Goal: Entertainment & Leisure: Consume media (video, audio)

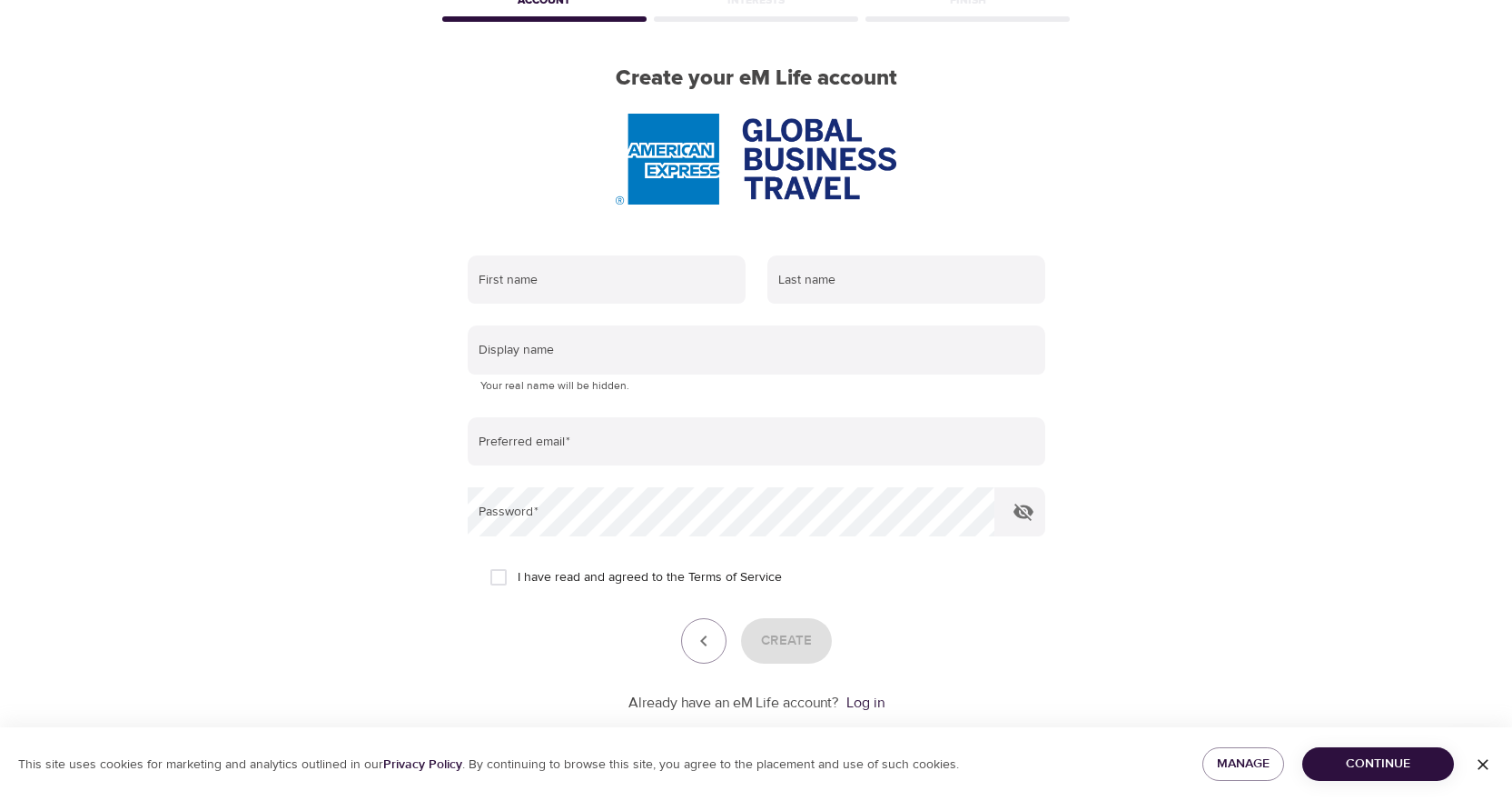
scroll to position [143, 0]
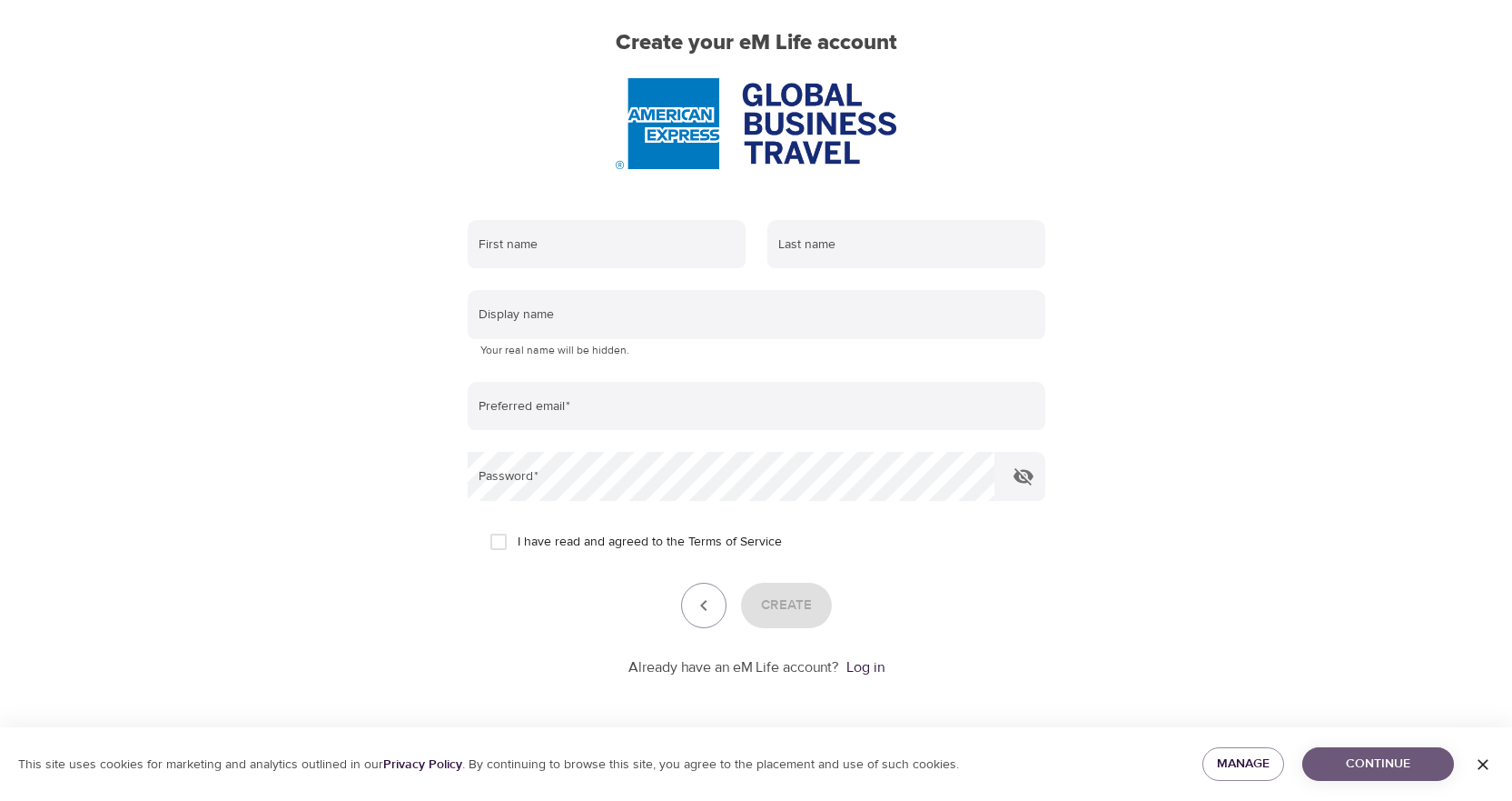
click at [1374, 753] on span "Continue" at bounding box center [1378, 763] width 123 height 23
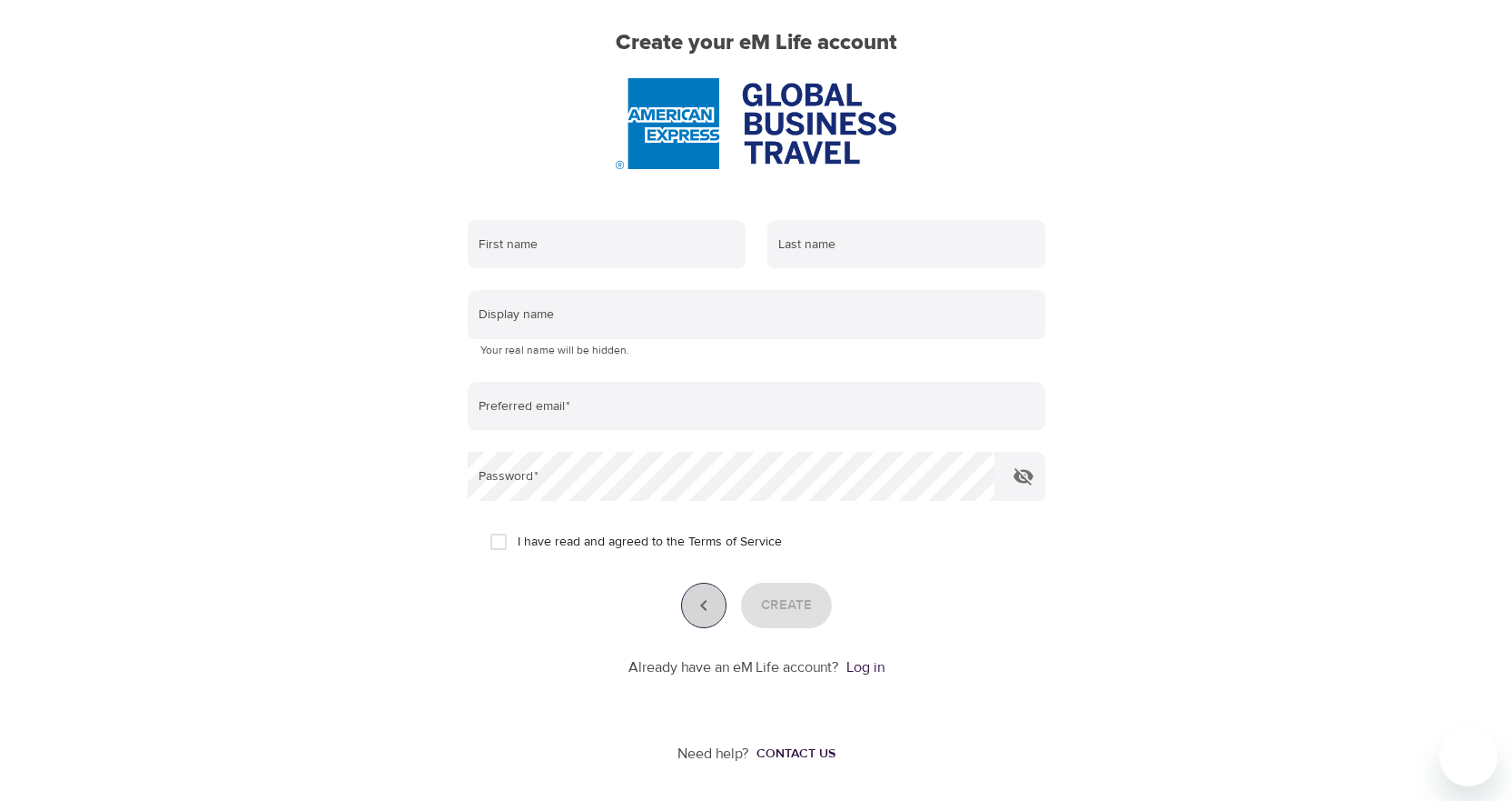
click at [708, 605] on icon "button" at bounding box center [704, 605] width 22 height 22
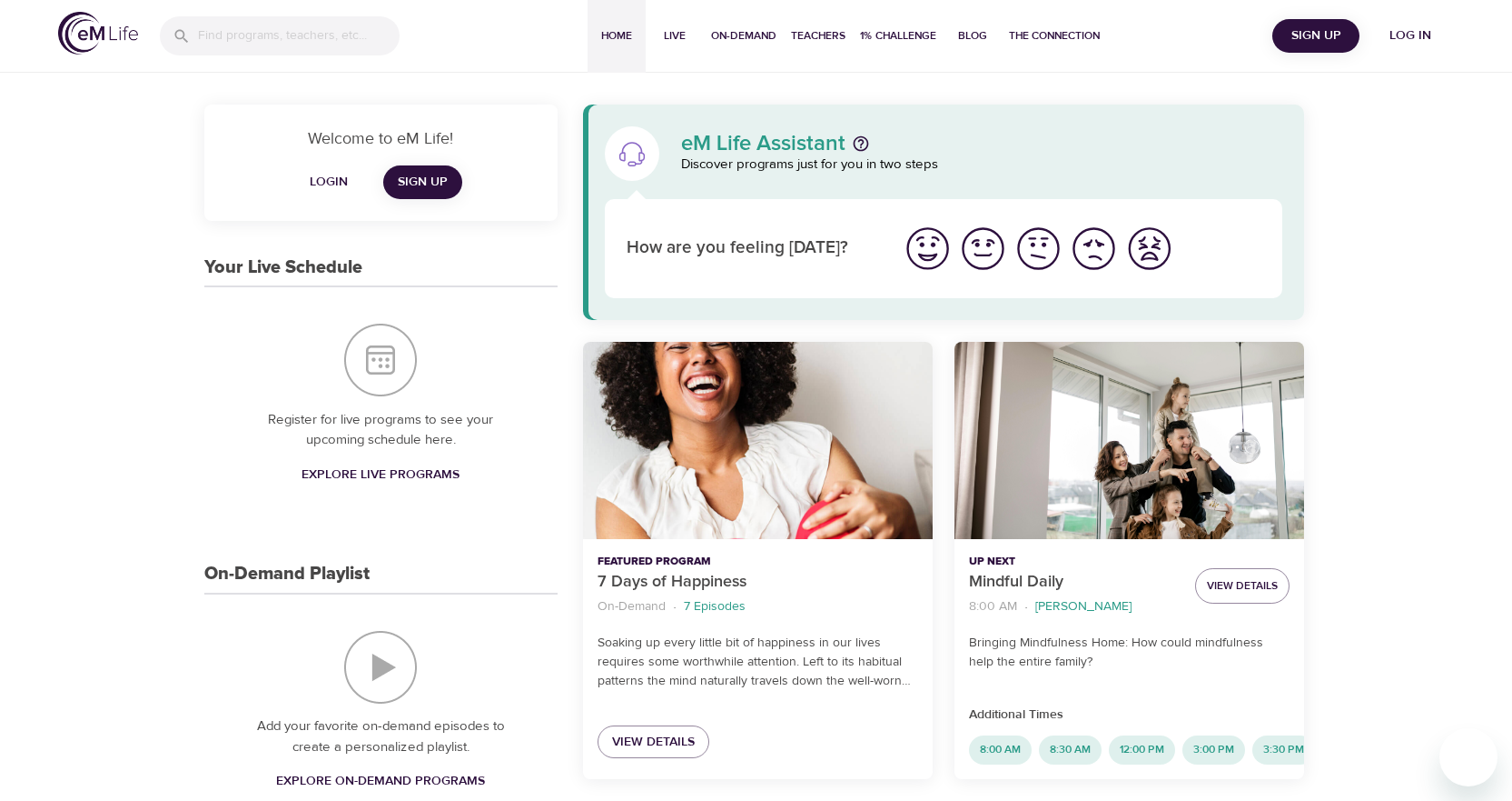
click at [1418, 38] on span "Log in" at bounding box center [1410, 36] width 72 height 23
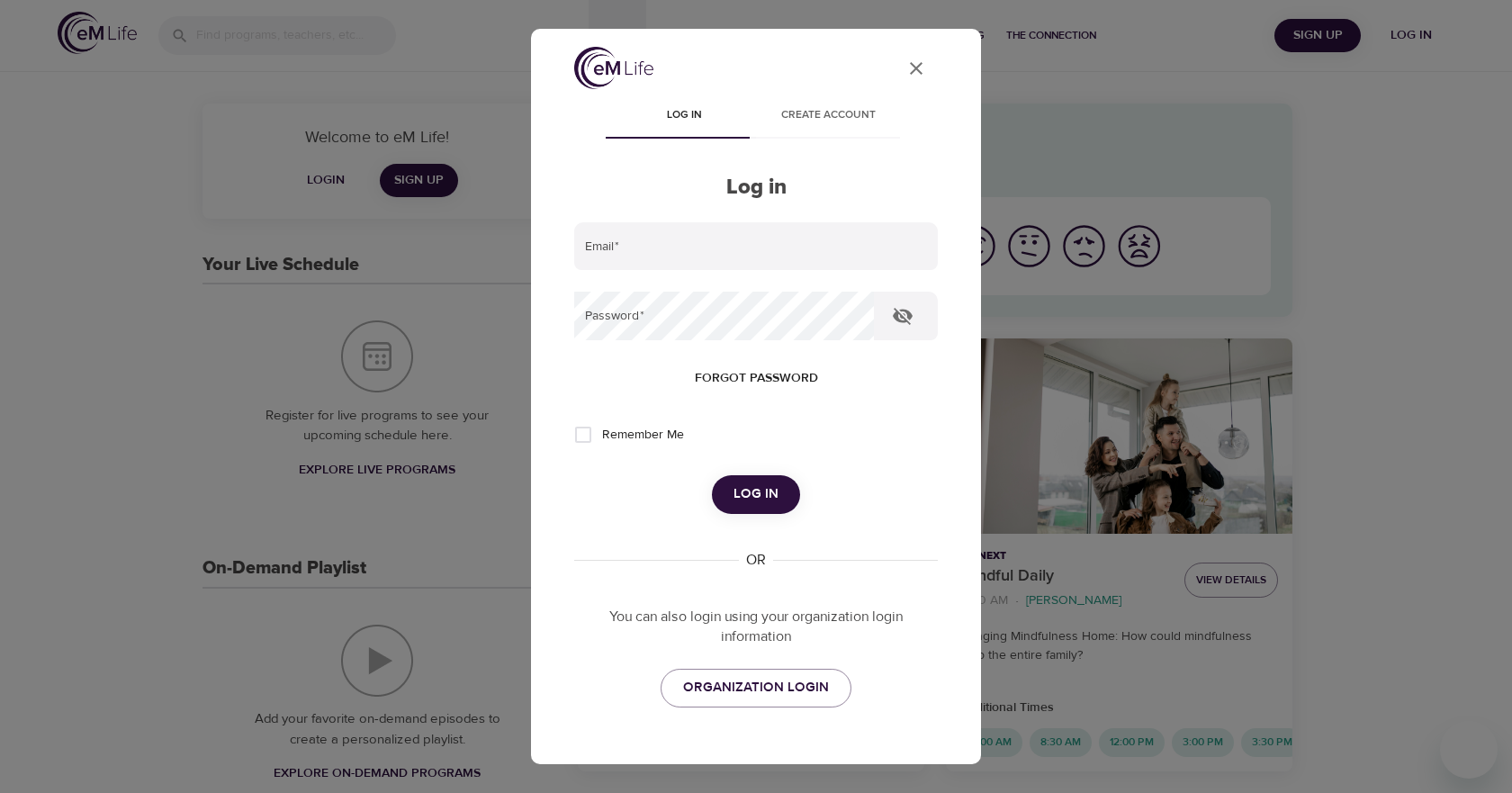
type input "[PERSON_NAME][EMAIL_ADDRESS][PERSON_NAME][DOMAIN_NAME]"
click at [901, 313] on icon "button" at bounding box center [902, 316] width 22 height 22
click at [750, 479] on button "Log in" at bounding box center [756, 494] width 88 height 38
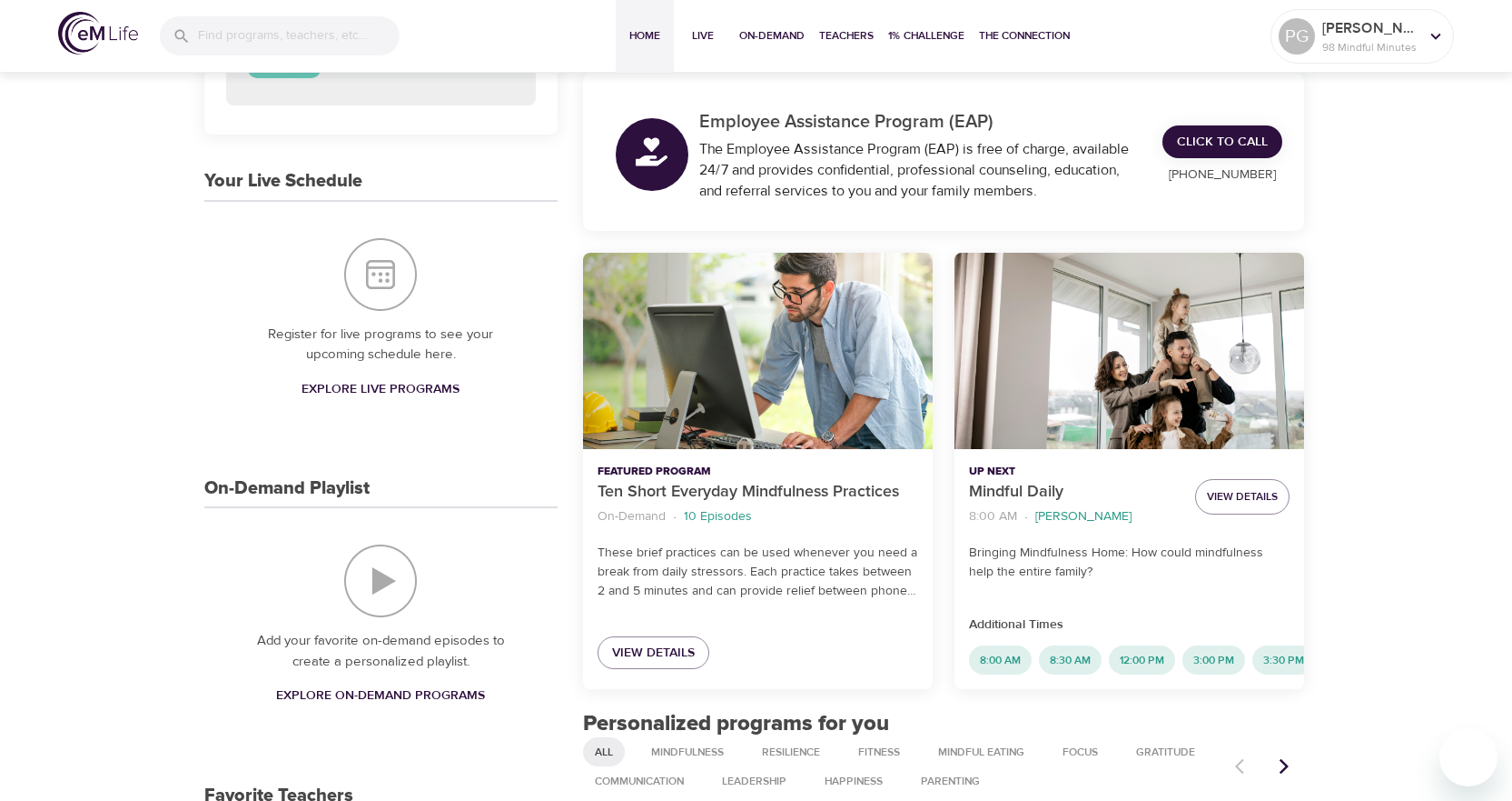
scroll to position [272, 0]
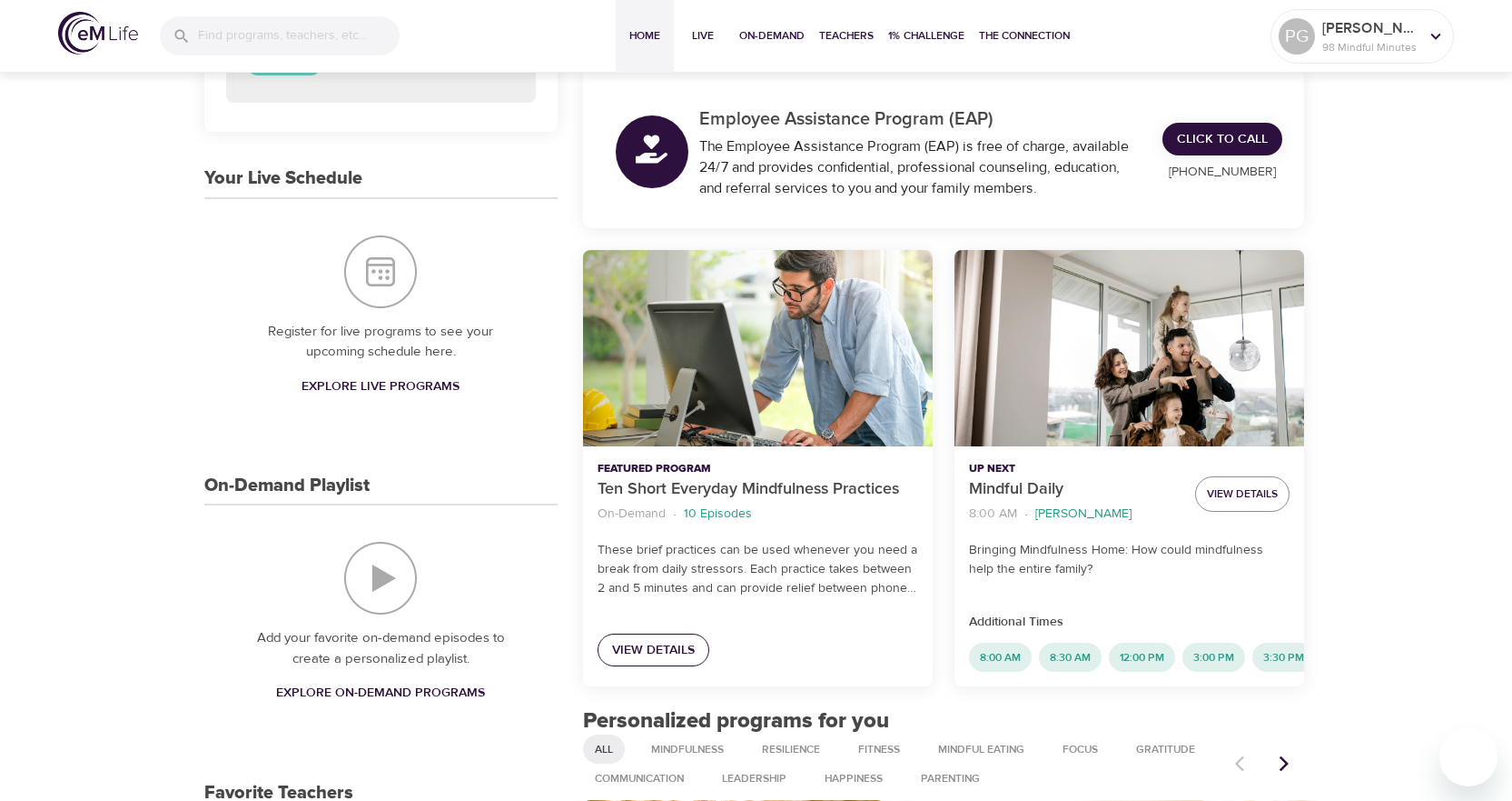
click at [666, 650] on span "View Details" at bounding box center [654, 650] width 83 height 23
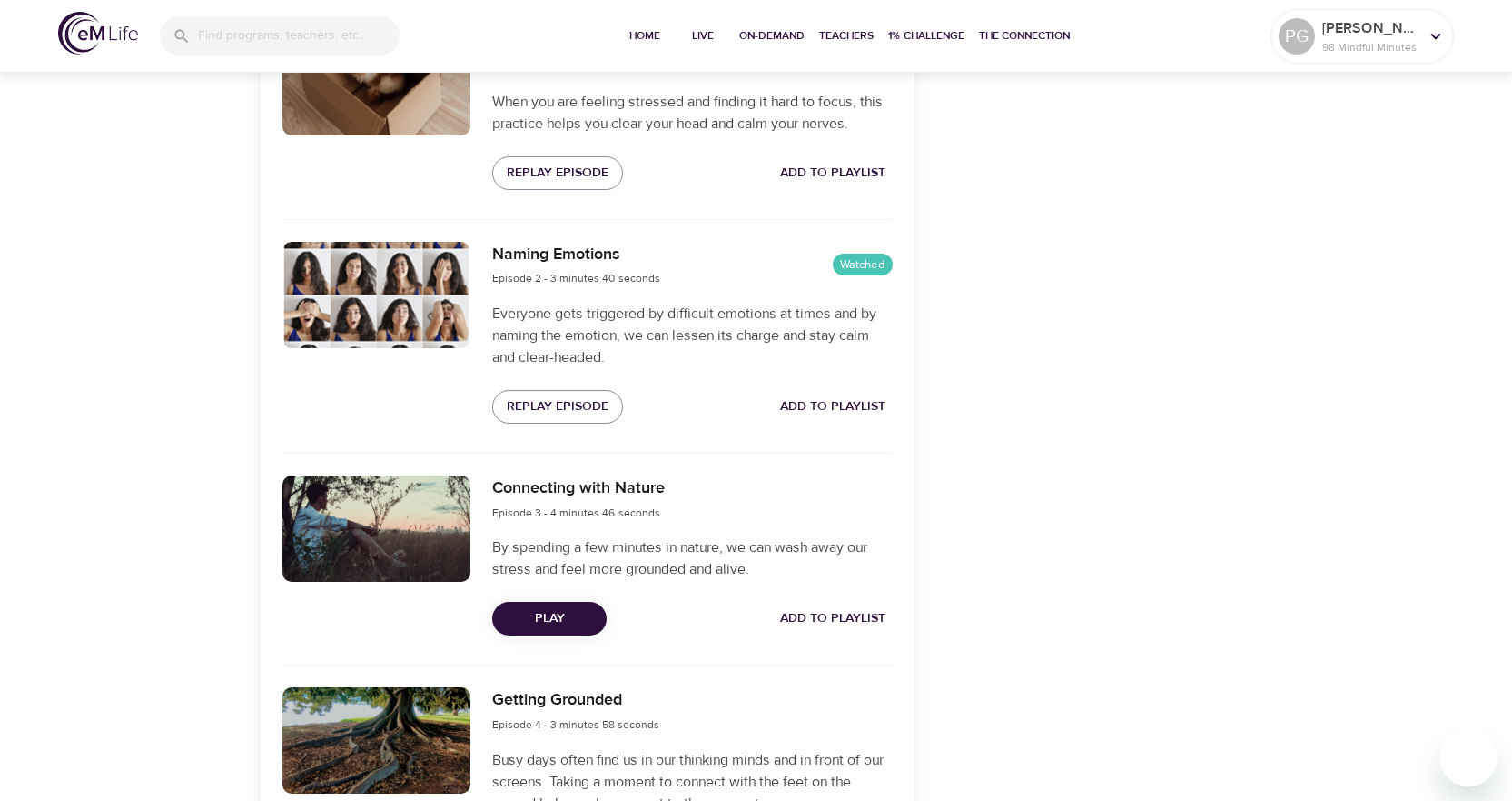
scroll to position [748, 0]
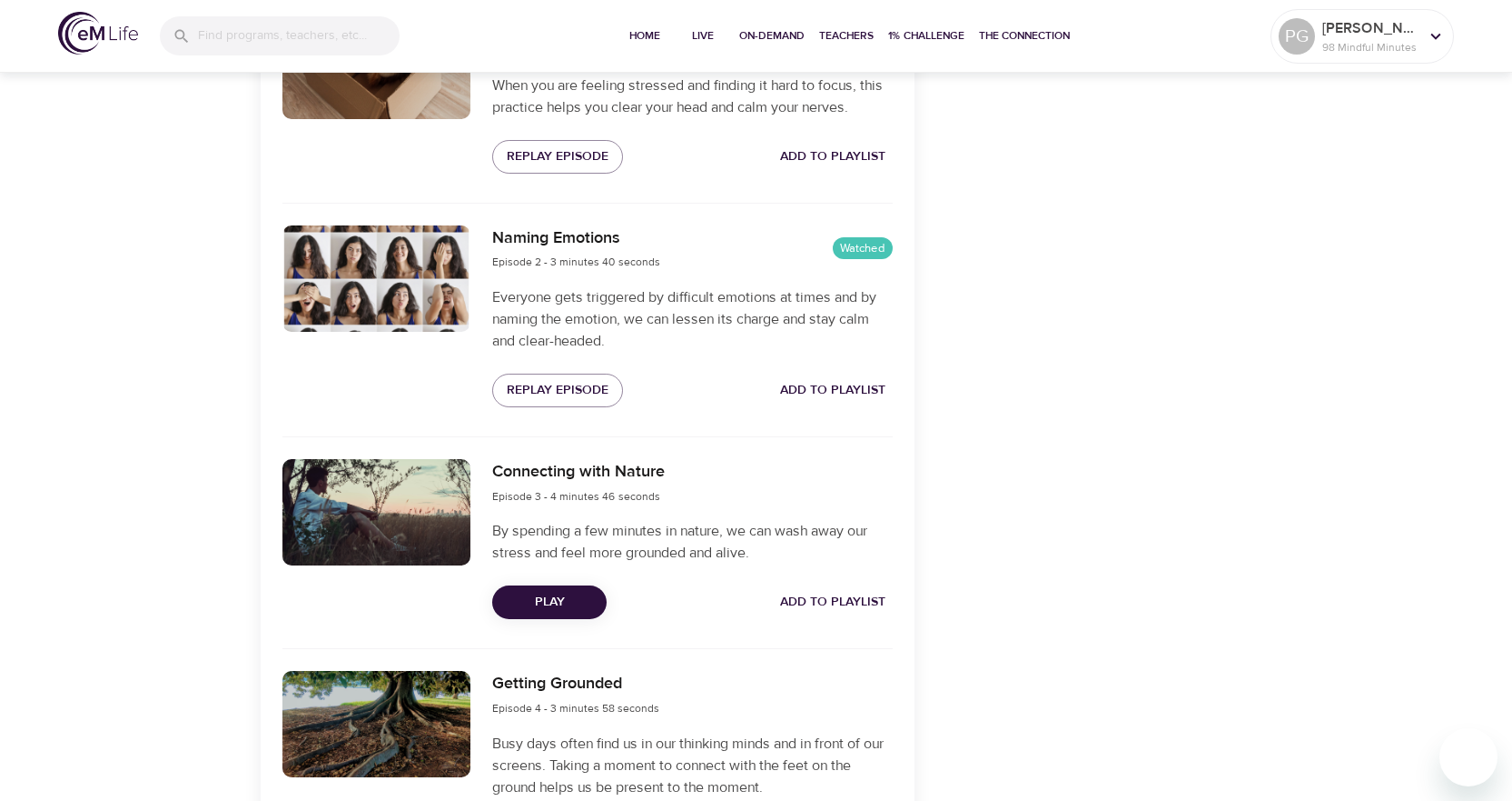
click at [583, 593] on span "Play" at bounding box center [549, 602] width 85 height 23
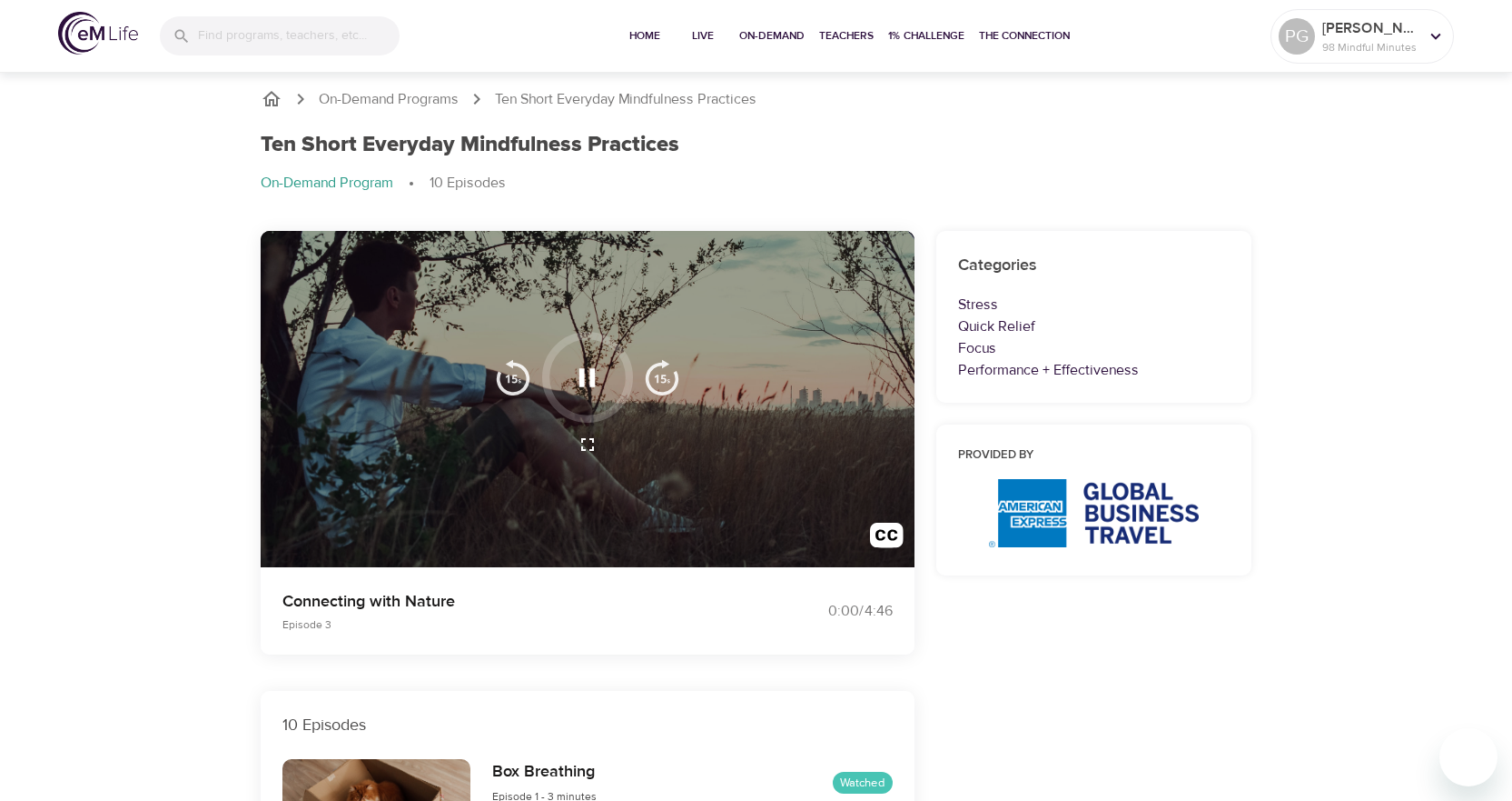
scroll to position [0, 0]
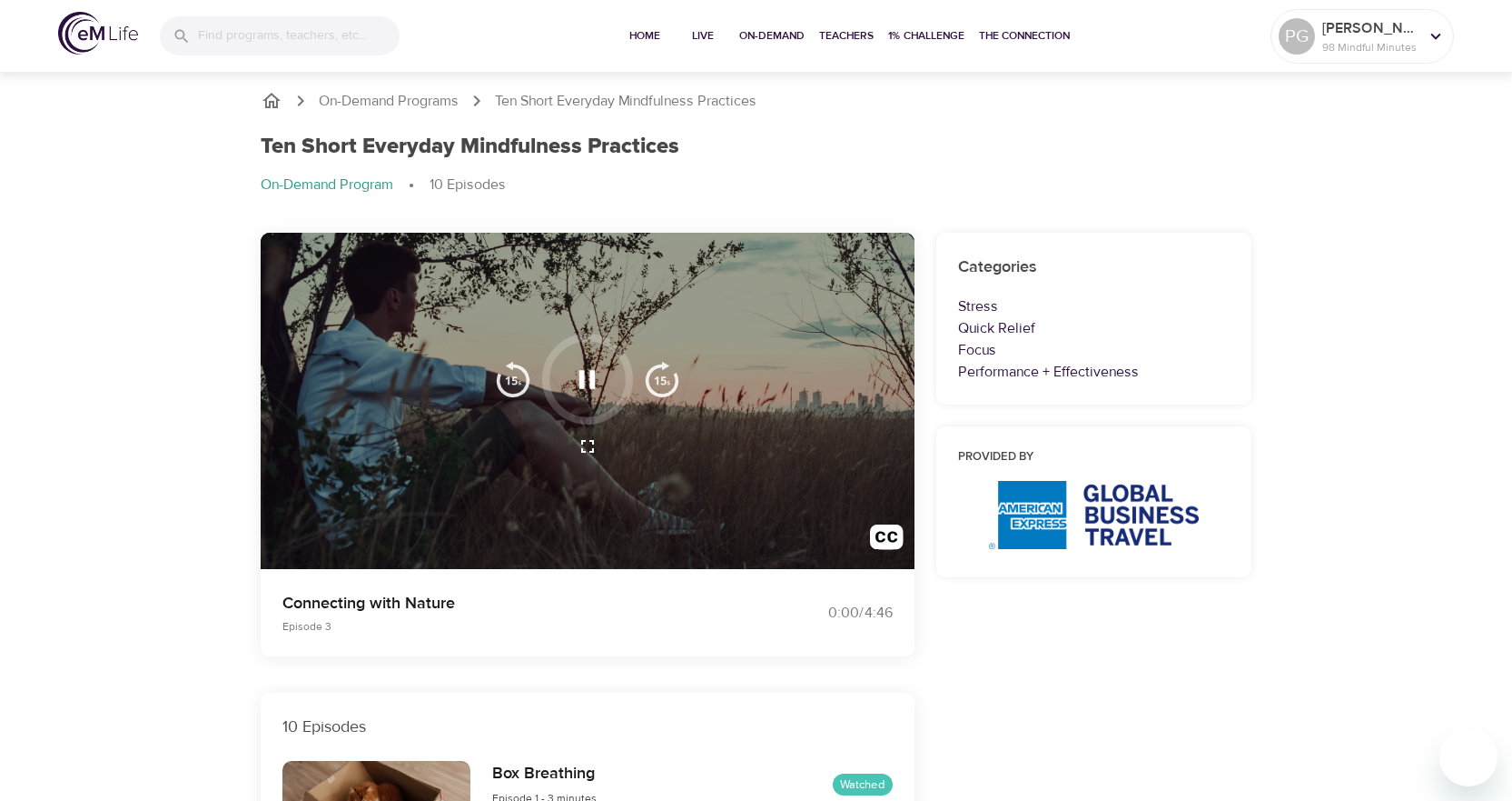
click at [589, 371] on icon "button" at bounding box center [587, 379] width 32 height 32
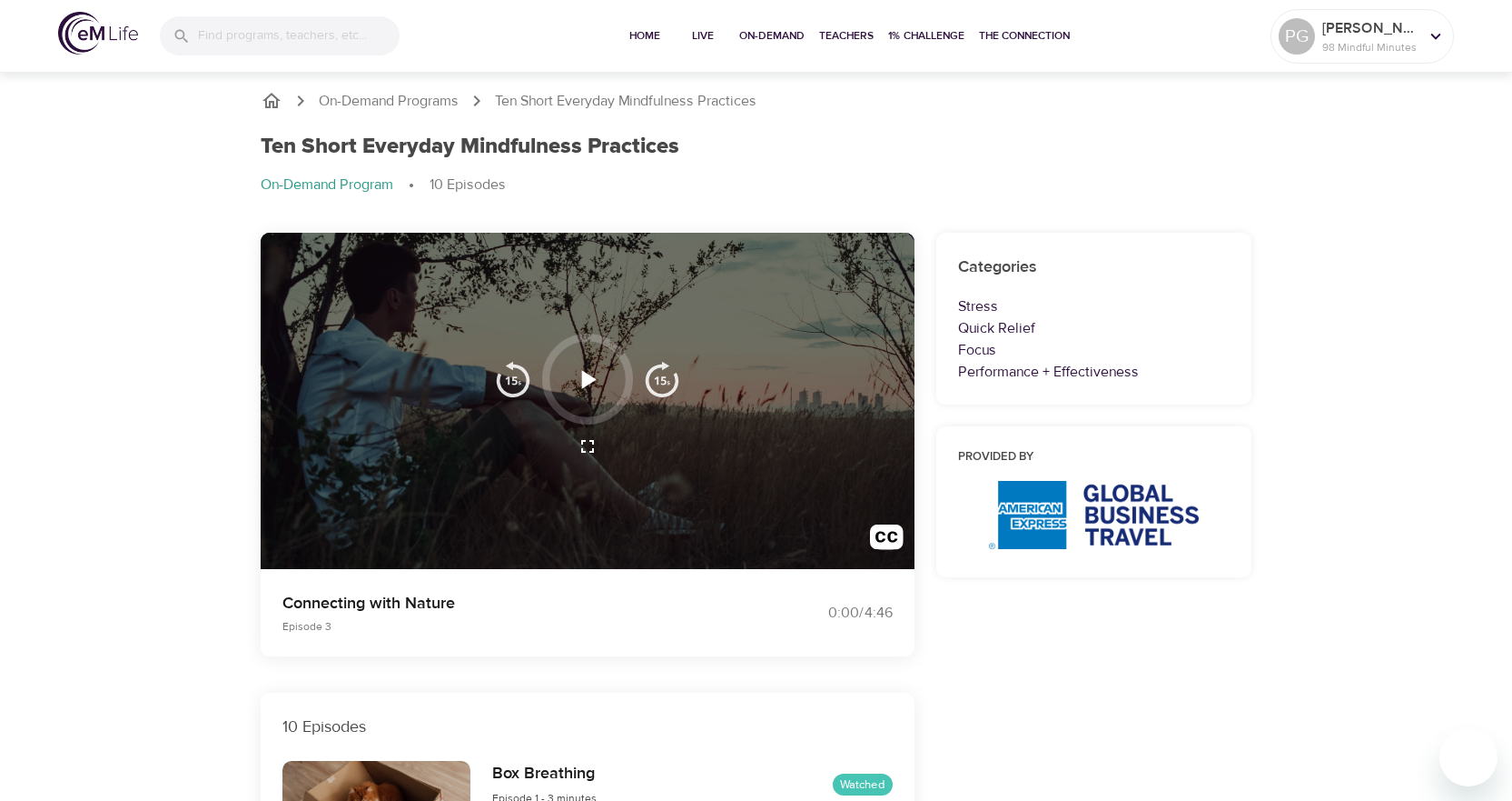
click at [580, 387] on icon "button" at bounding box center [587, 379] width 32 height 32
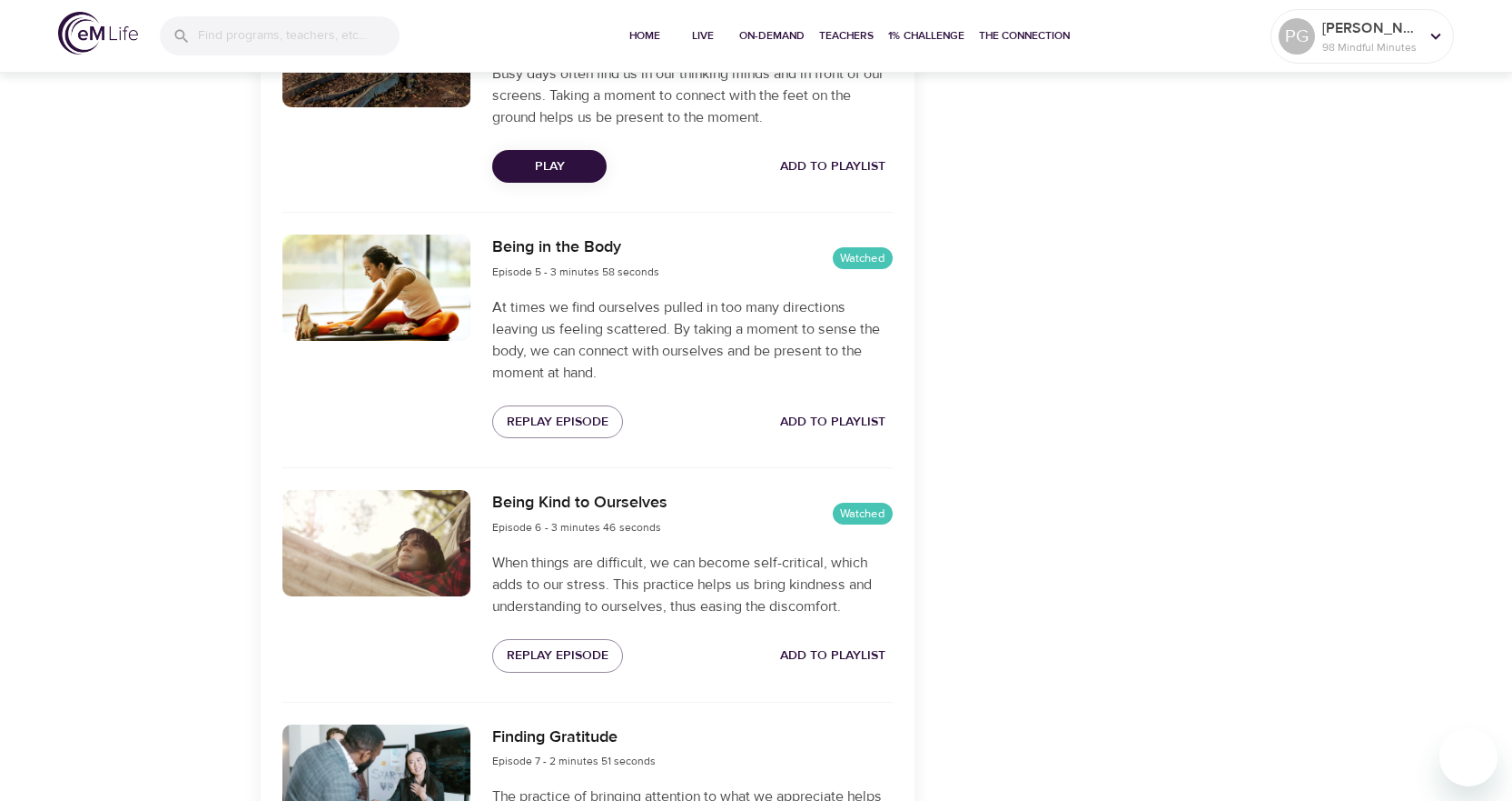
scroll to position [1453, 0]
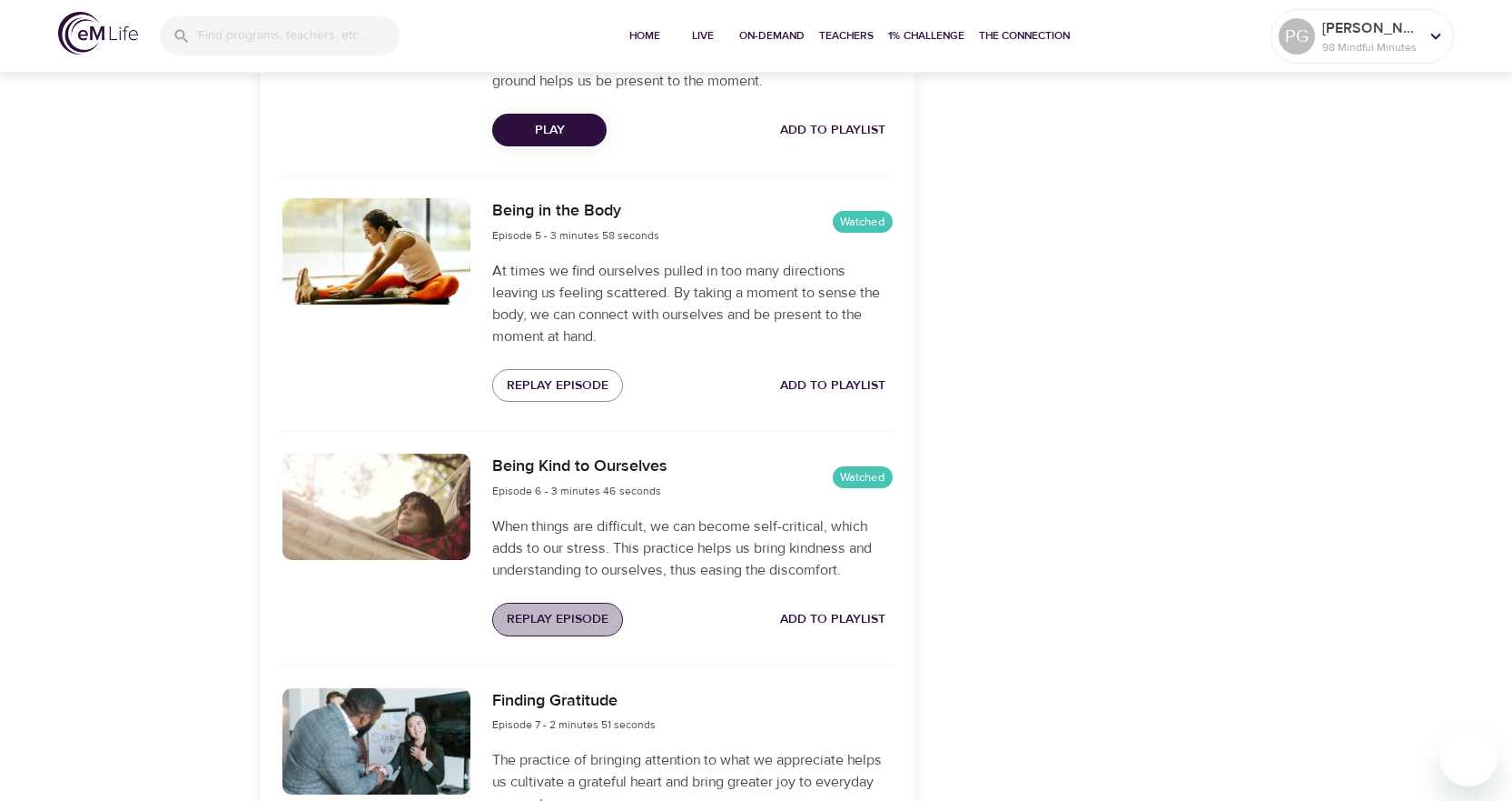
click at [588, 612] on span "Replay Episode" at bounding box center [557, 619] width 102 height 23
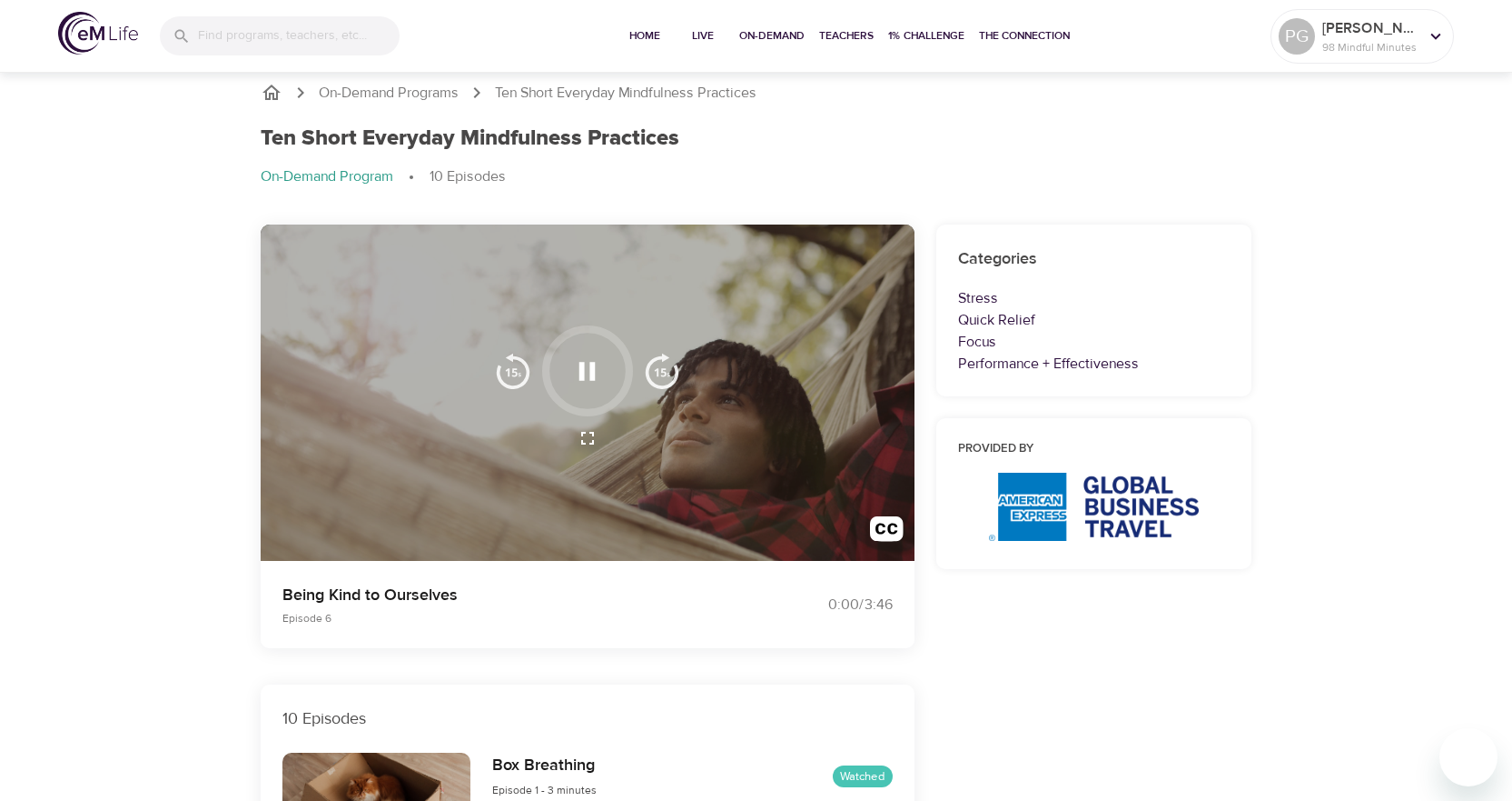
scroll to position [0, 0]
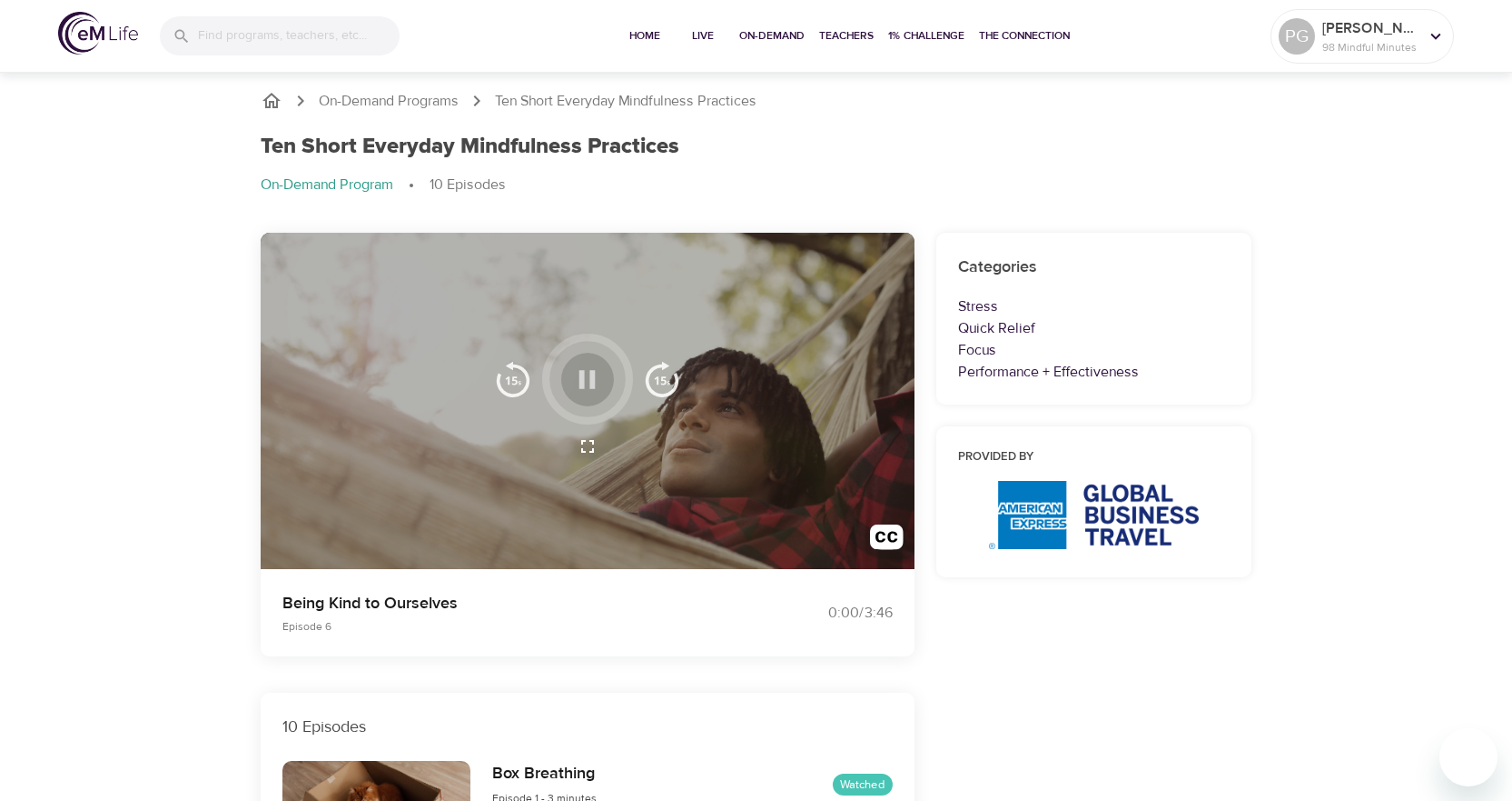
click at [588, 375] on icon "button" at bounding box center [587, 379] width 32 height 32
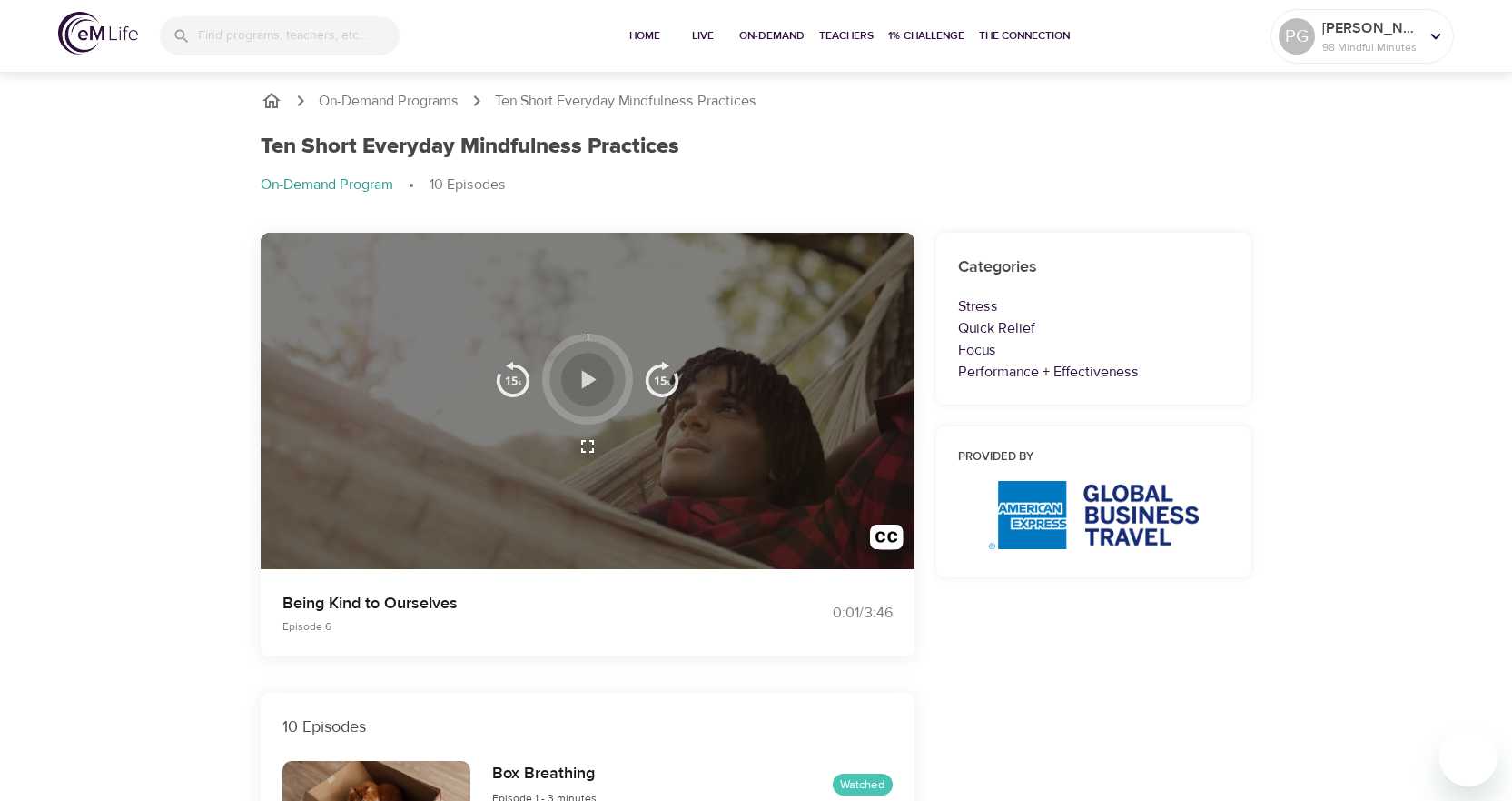
click at [588, 375] on icon "button" at bounding box center [589, 379] width 15 height 18
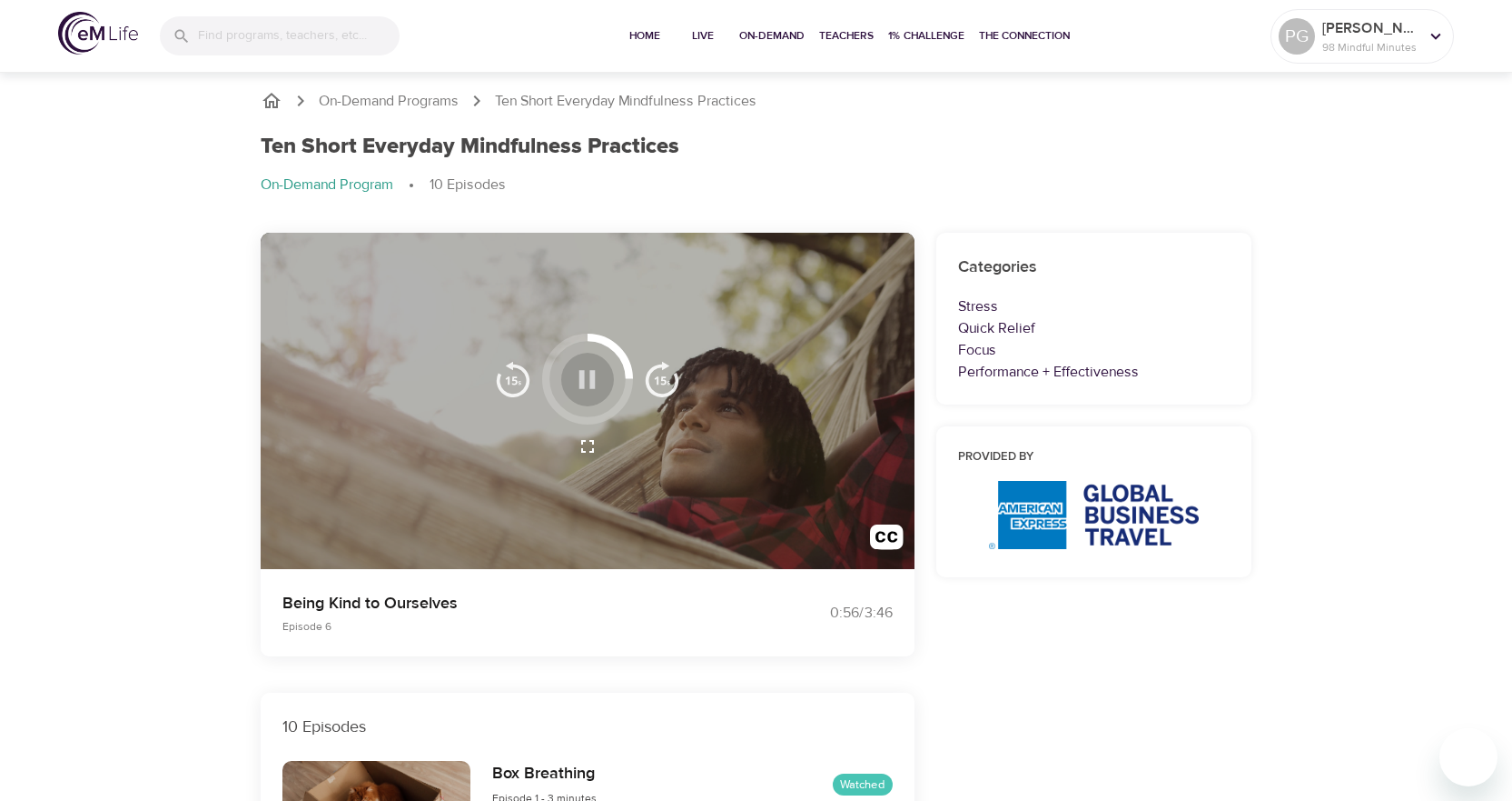
click at [597, 374] on icon "button" at bounding box center [587, 379] width 32 height 32
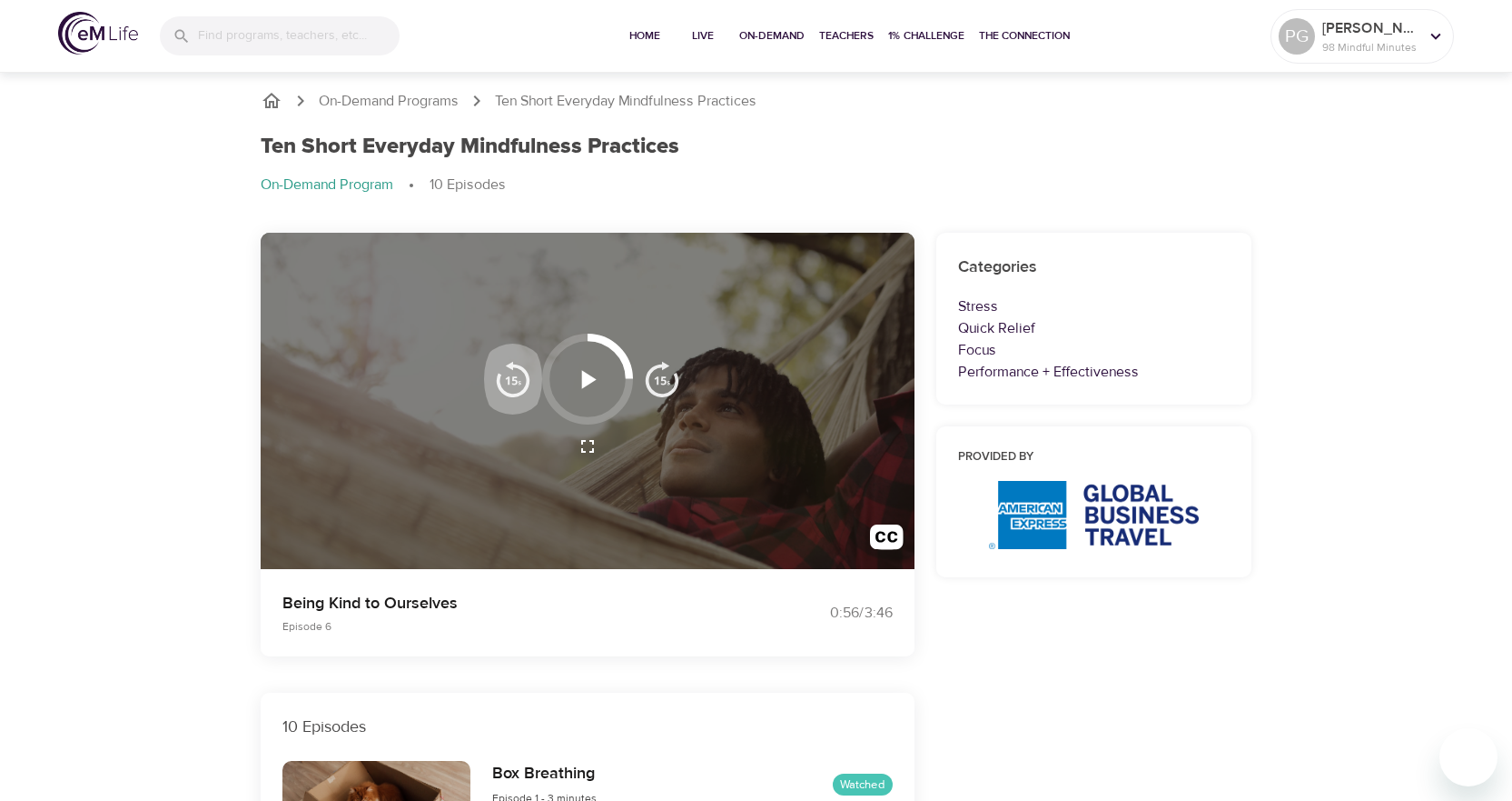
click at [509, 387] on img "button" at bounding box center [513, 378] width 37 height 37
click at [509, 383] on img "button" at bounding box center [513, 378] width 37 height 37
click at [589, 381] on icon "button" at bounding box center [589, 379] width 15 height 18
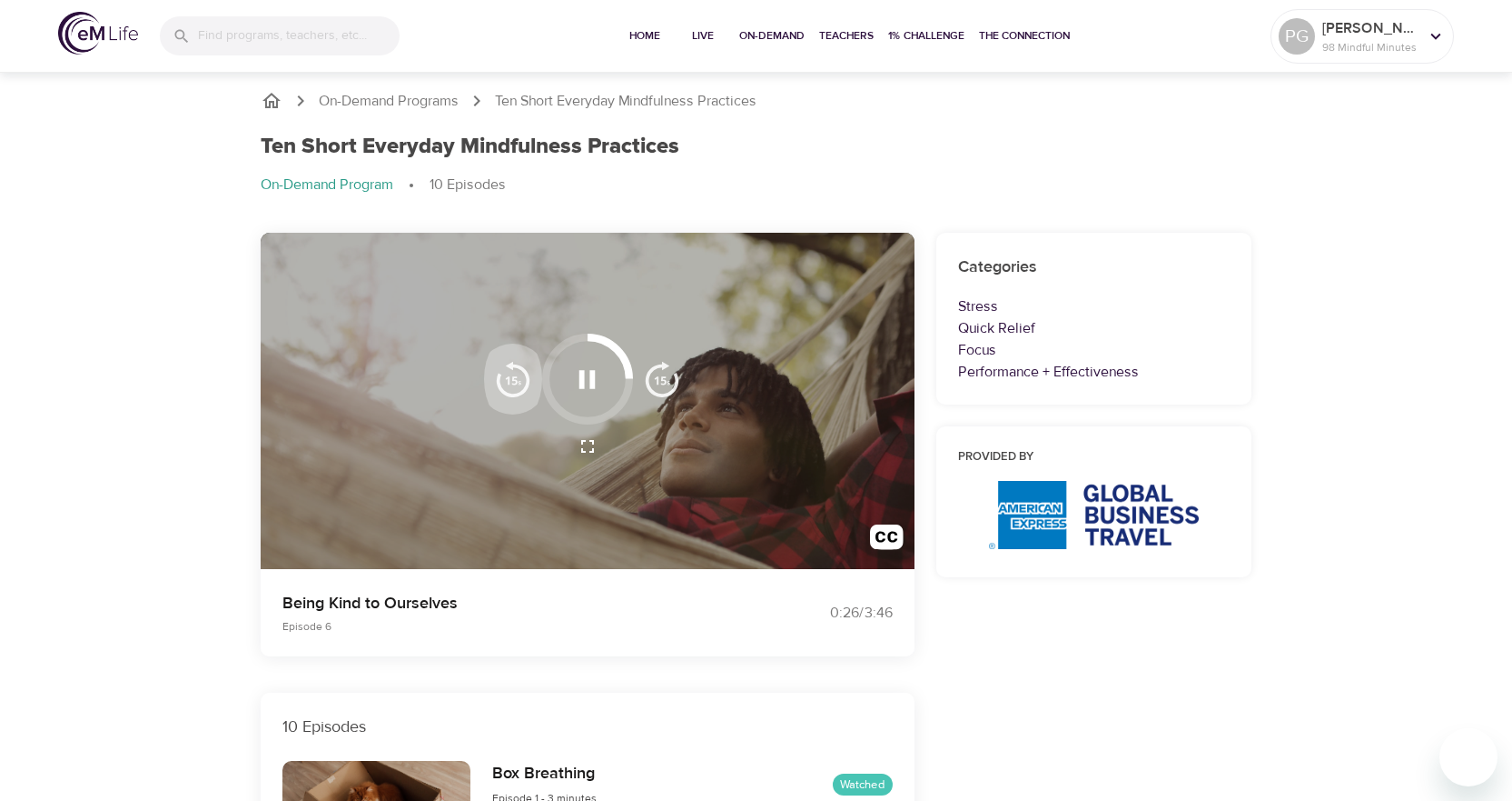
click at [499, 383] on img "button" at bounding box center [513, 378] width 37 height 37
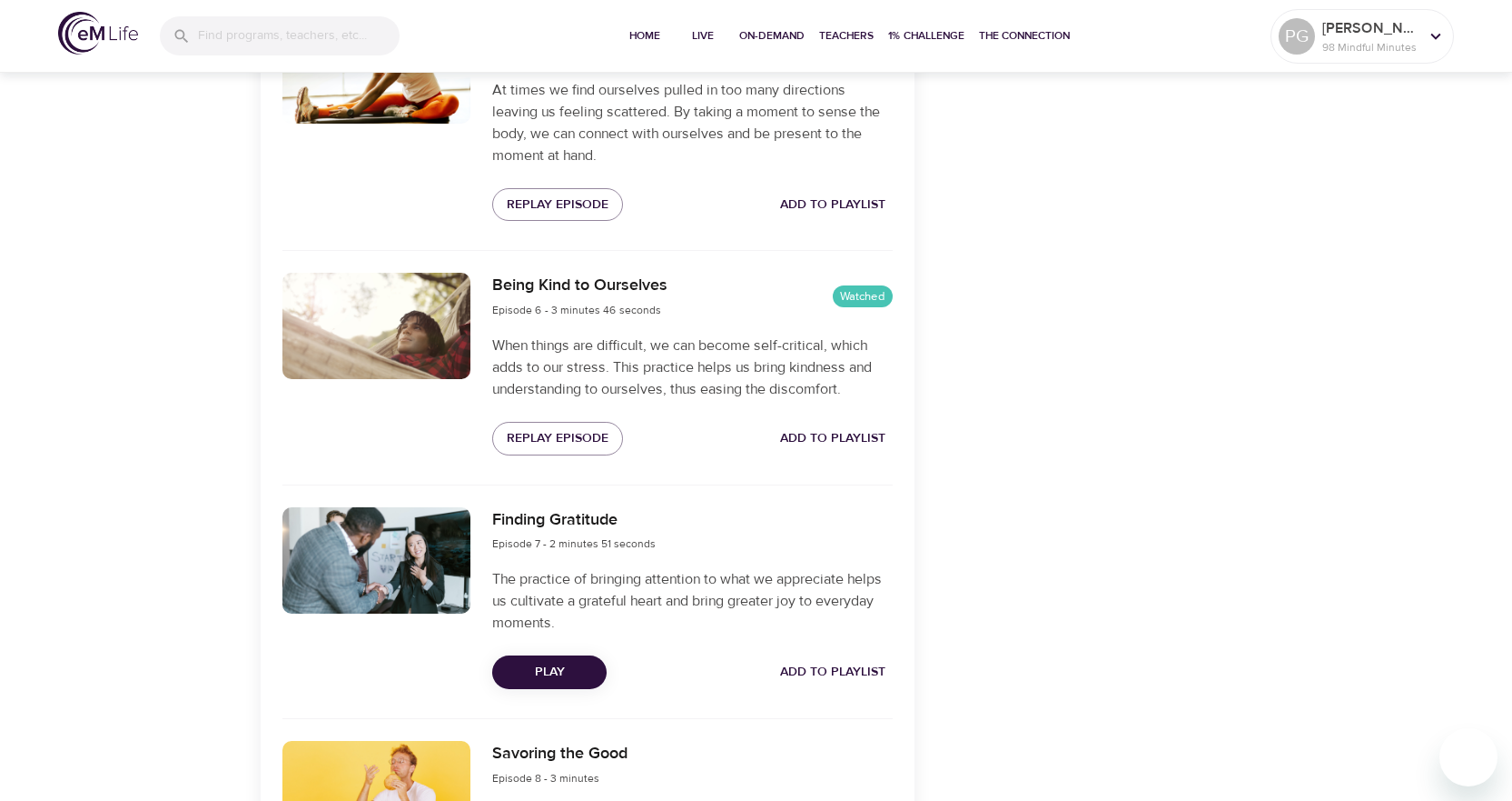
scroll to position [1636, 0]
click at [551, 673] on span "Play" at bounding box center [549, 670] width 85 height 23
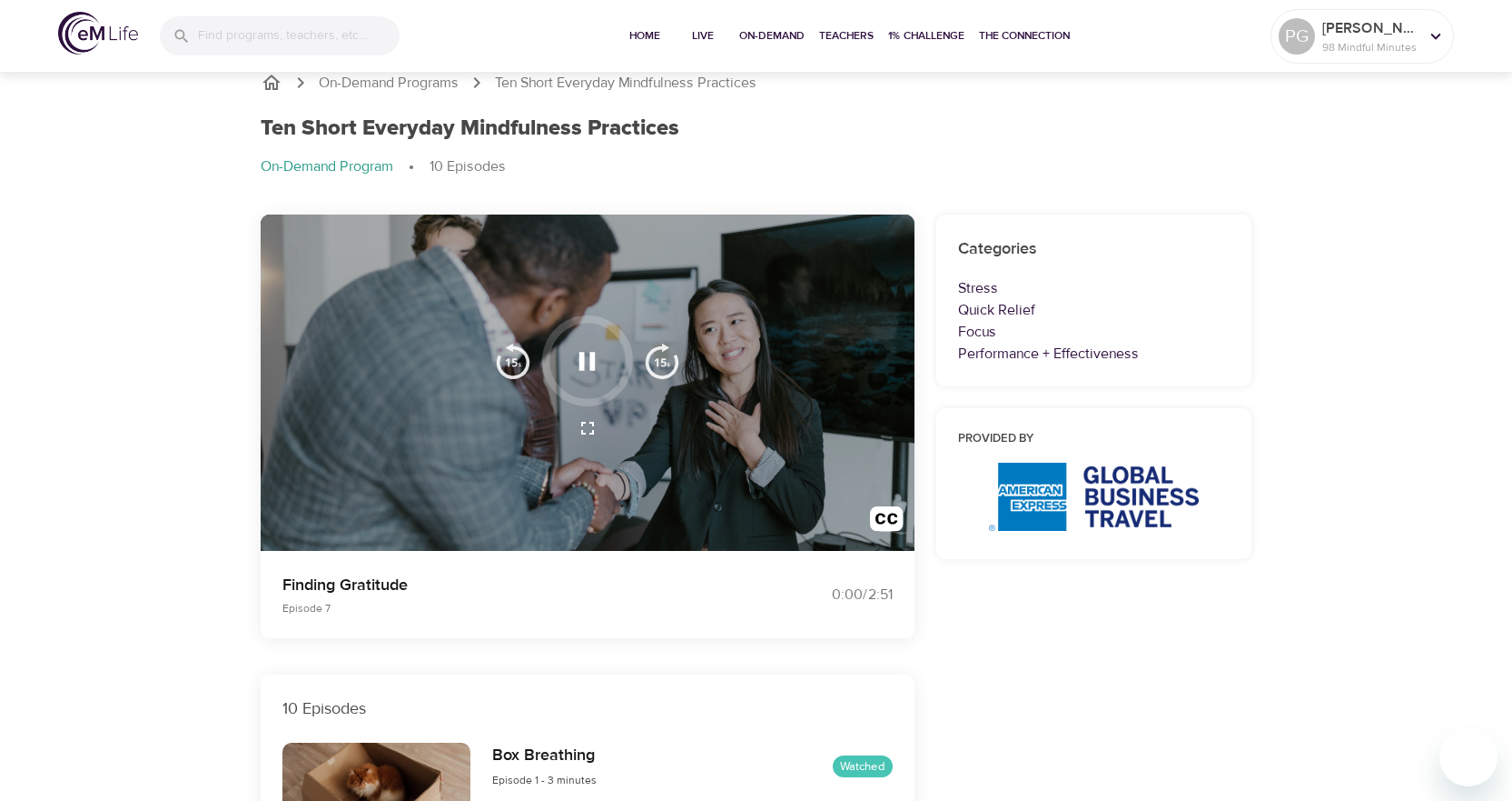
scroll to position [0, 0]
